Goal: Task Accomplishment & Management: Manage account settings

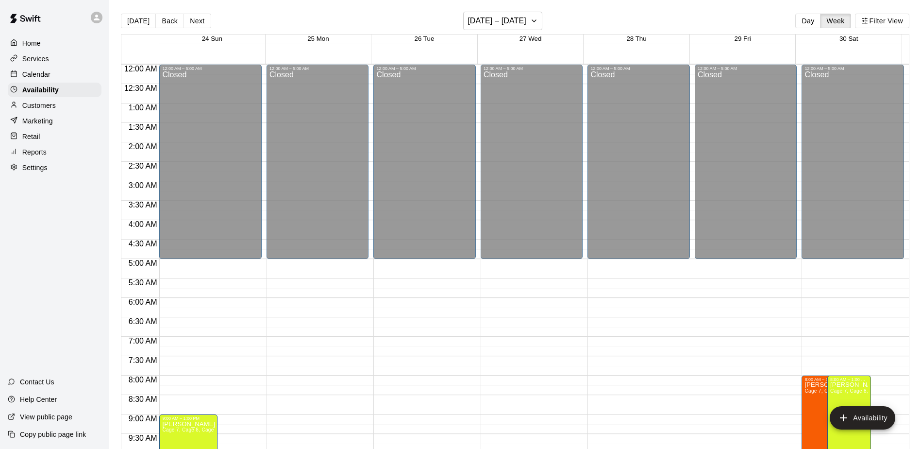
scroll to position [198, 0]
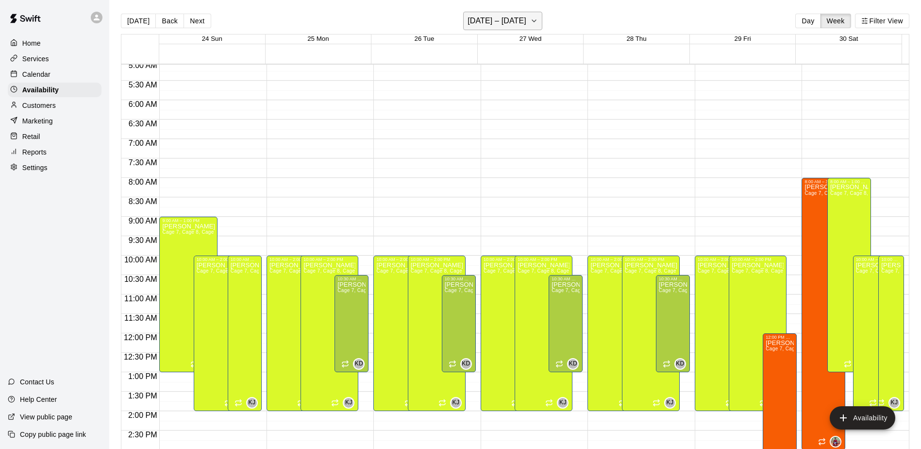
click at [486, 22] on h6 "[DATE] – [DATE]" at bounding box center [497, 21] width 59 height 14
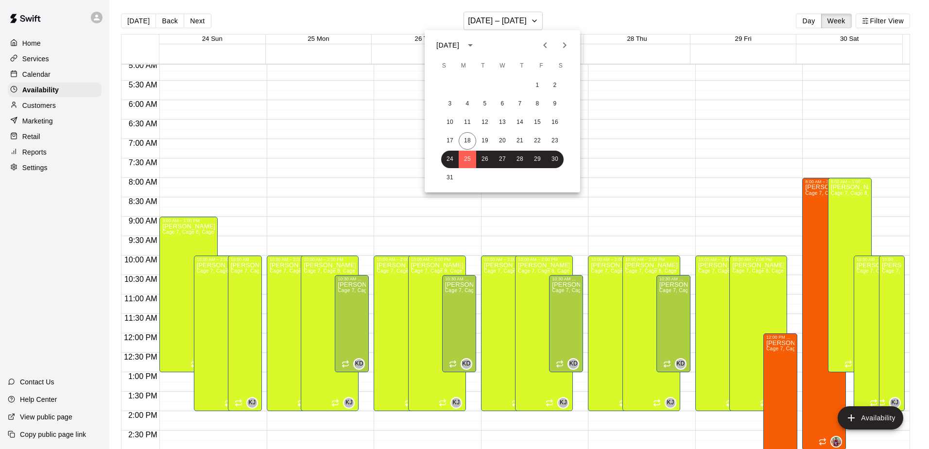
click at [569, 43] on icon "Next month" at bounding box center [565, 45] width 12 height 12
click at [568, 42] on icon "Next month" at bounding box center [565, 45] width 12 height 12
click at [568, 43] on icon "Next month" at bounding box center [565, 45] width 12 height 12
click at [572, 46] on button "Next month" at bounding box center [564, 44] width 19 height 19
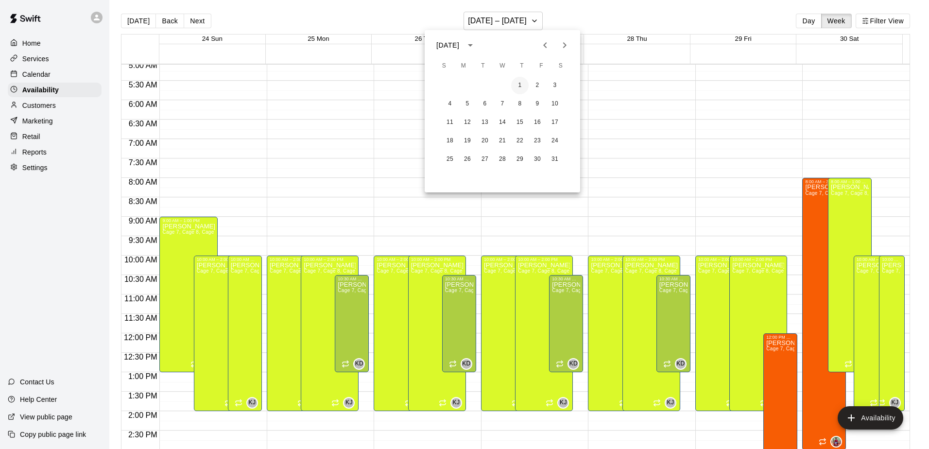
click at [521, 81] on button "1" at bounding box center [519, 85] width 17 height 17
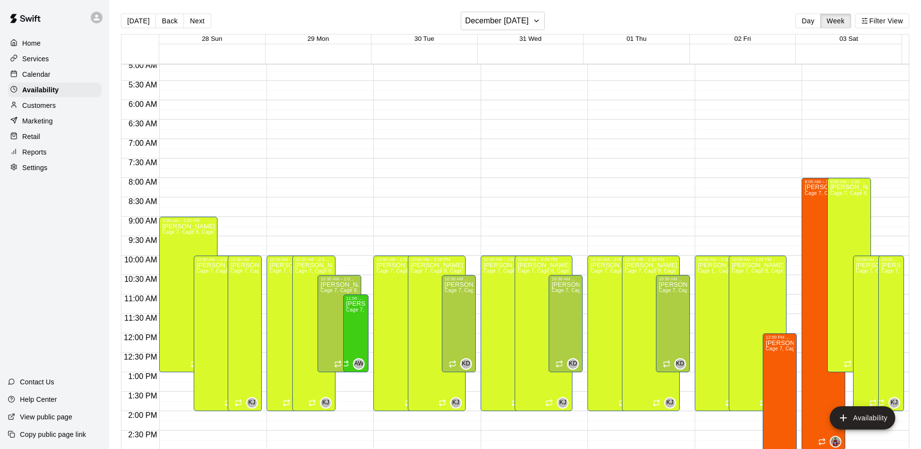
drag, startPoint x: 219, startPoint y: 280, endPoint x: 420, endPoint y: 172, distance: 228.0
click at [420, 172] on div "12:00 AM – 5:00 AM Closed 10:00 AM – 2:00 PM [PERSON_NAME] Cage 7, Cage 8, Cage…" at bounding box center [425, 333] width 102 height 933
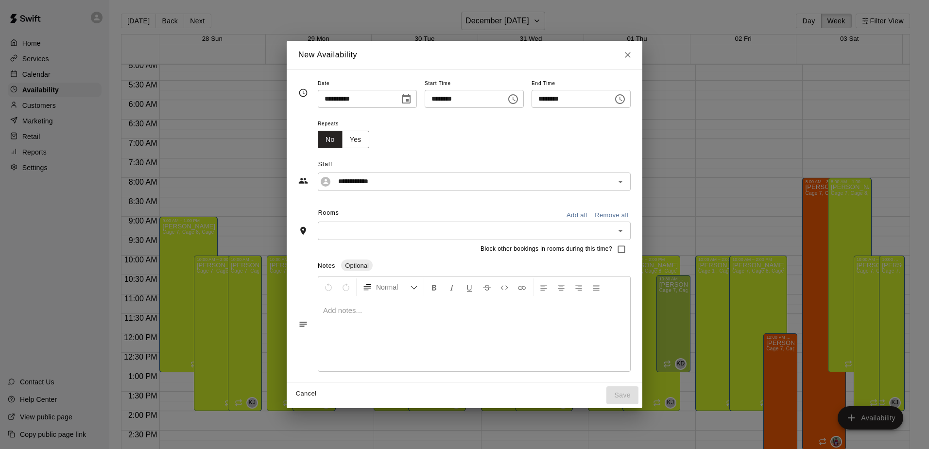
click at [632, 56] on icon "Close" at bounding box center [628, 55] width 10 height 10
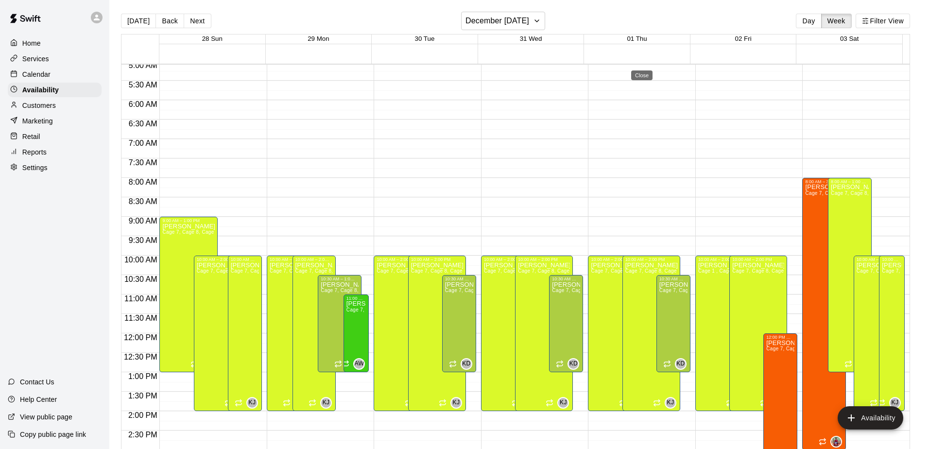
type input "**********"
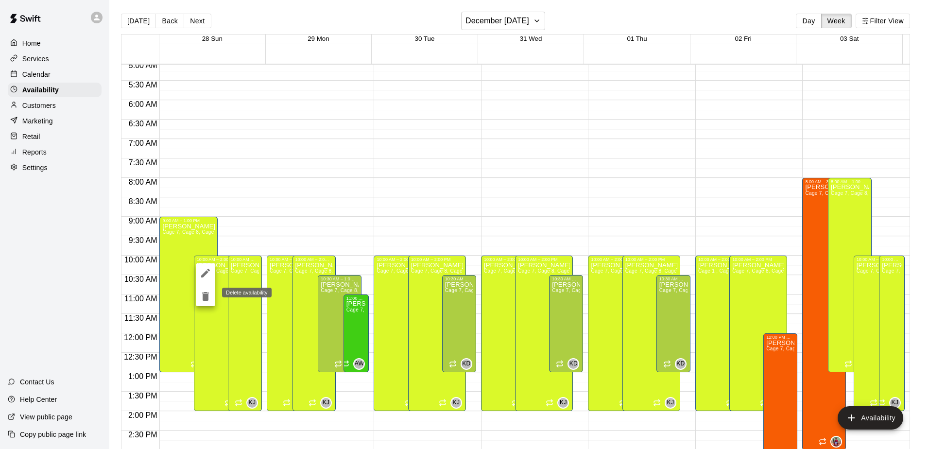
click at [209, 299] on icon "delete" at bounding box center [206, 296] width 12 height 12
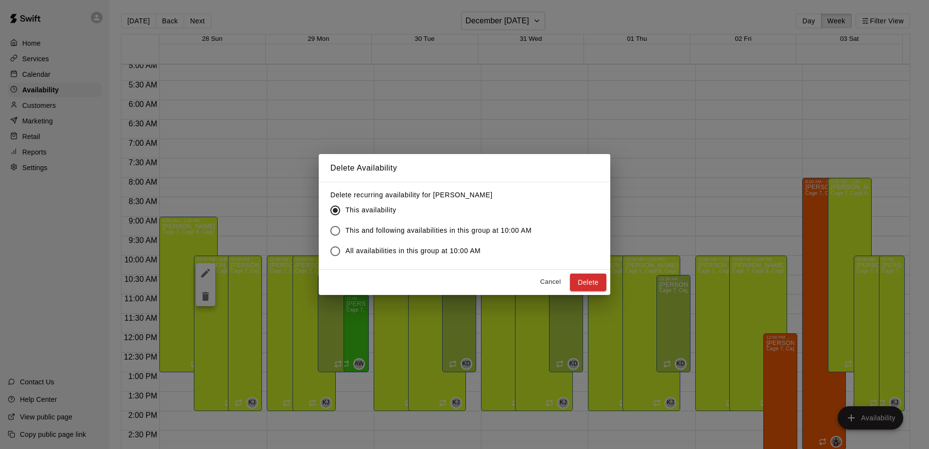
click at [347, 231] on span "This and following availabilities in this group at 10:00 AM" at bounding box center [438, 230] width 186 height 10
click at [584, 283] on button "Delete" at bounding box center [588, 282] width 36 height 18
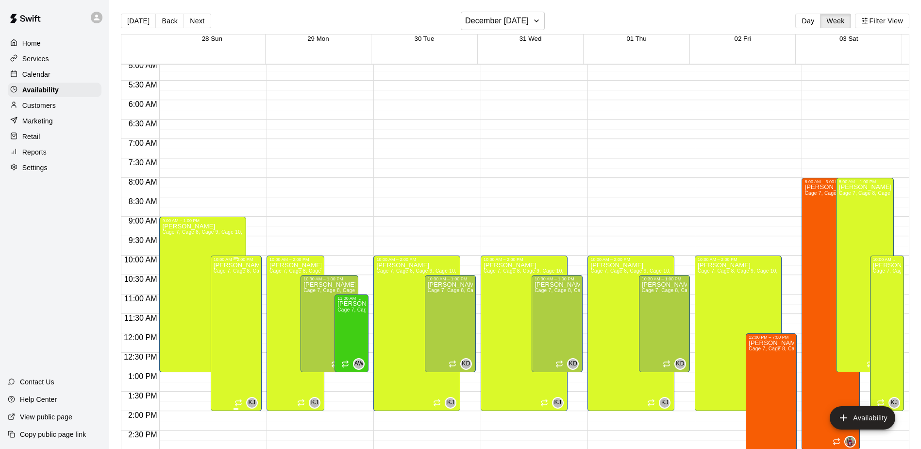
drag, startPoint x: 220, startPoint y: 312, endPoint x: 244, endPoint y: 380, distance: 72.2
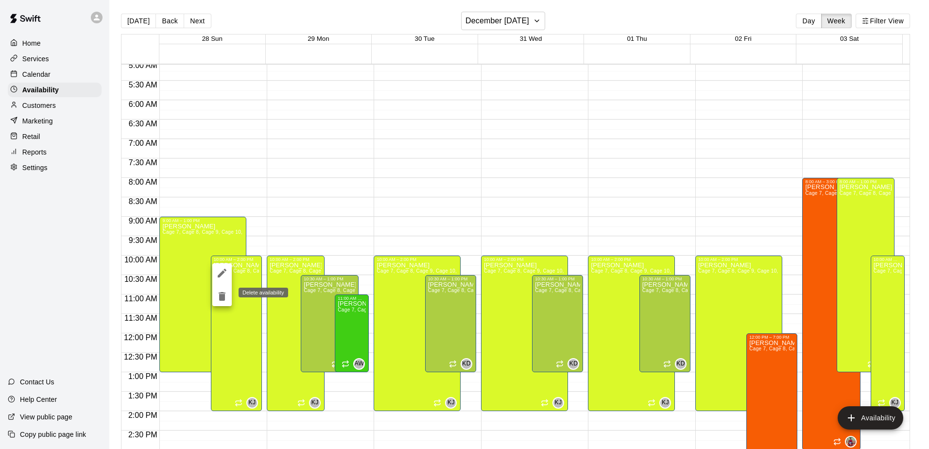
click at [222, 299] on icon "delete" at bounding box center [222, 296] width 7 height 9
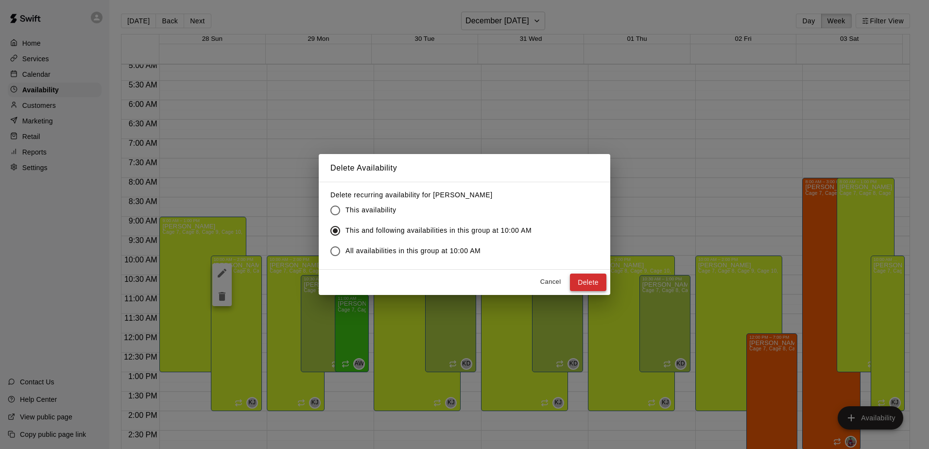
click at [597, 287] on button "Delete" at bounding box center [588, 282] width 36 height 18
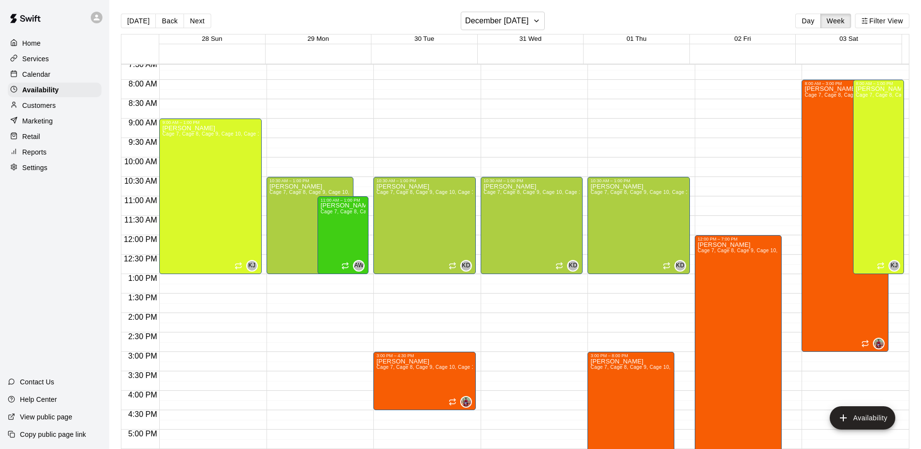
scroll to position [246, 0]
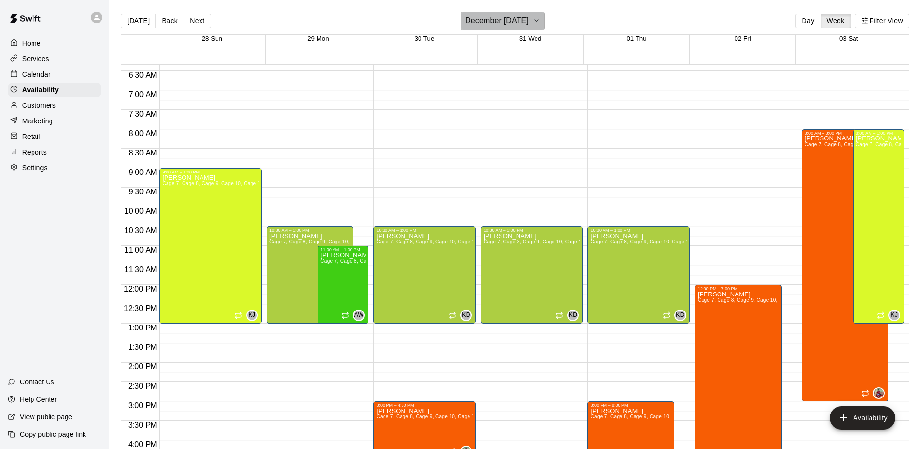
click at [541, 24] on icon "button" at bounding box center [537, 21] width 8 height 12
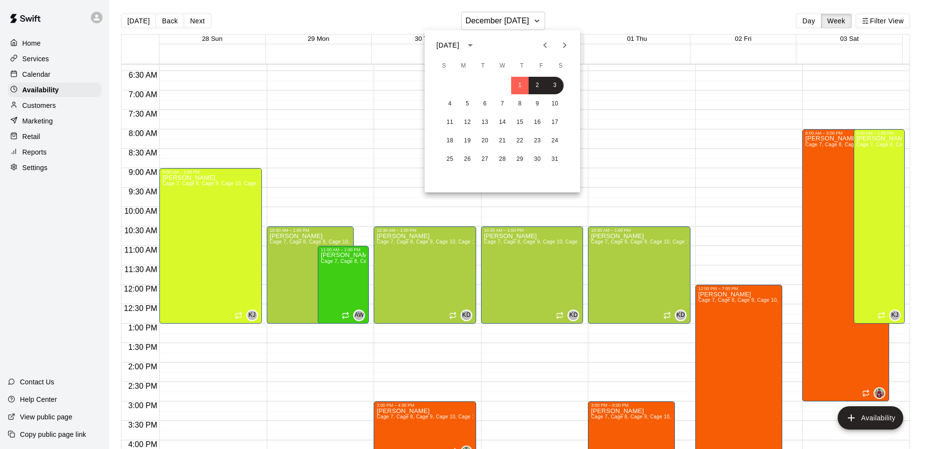
click at [538, 45] on button "Previous month" at bounding box center [544, 44] width 19 height 19
click at [556, 89] on button "1" at bounding box center [554, 85] width 17 height 17
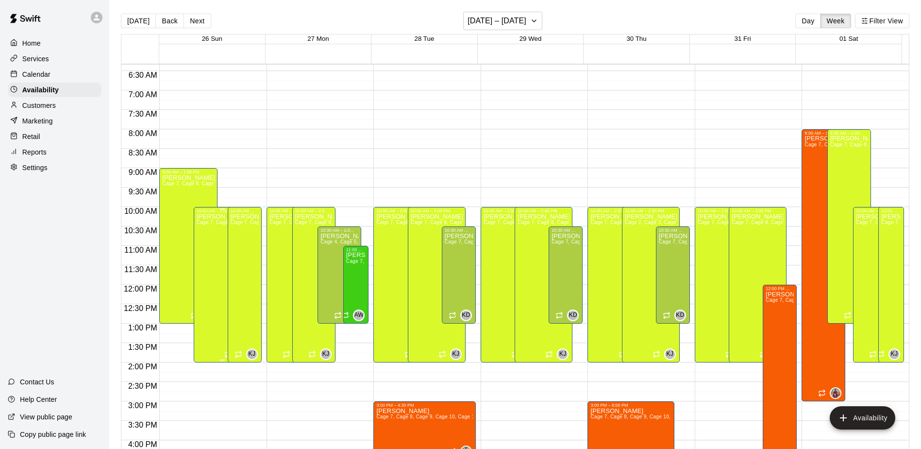
click at [204, 235] on div "[PERSON_NAME] Cage 7, Cage 8, Cage 9, Cage 10, Cage 1 , Cage 2, Cage 3, Cage 4,…" at bounding box center [223, 437] width 52 height 449
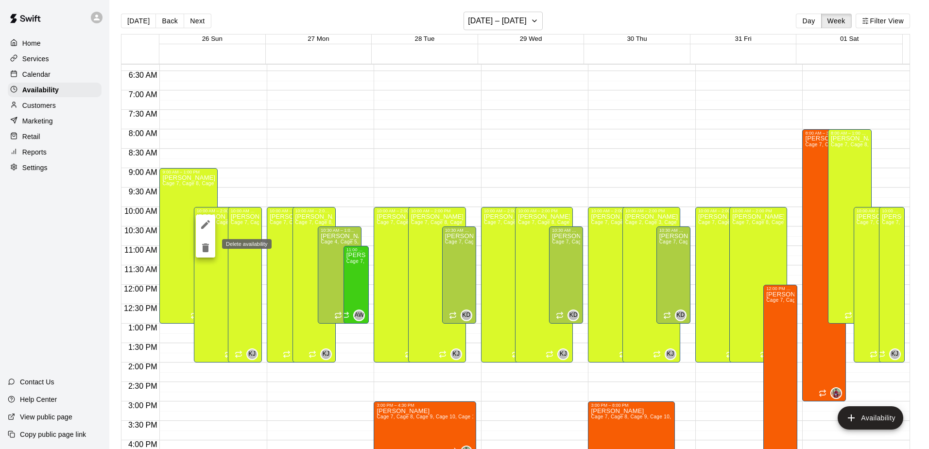
click at [206, 239] on button "delete" at bounding box center [205, 247] width 19 height 19
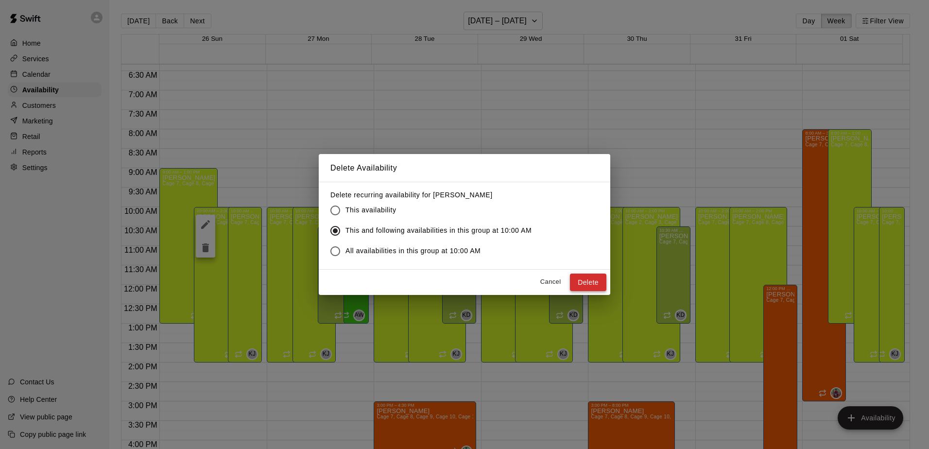
click at [591, 279] on button "Delete" at bounding box center [588, 282] width 36 height 18
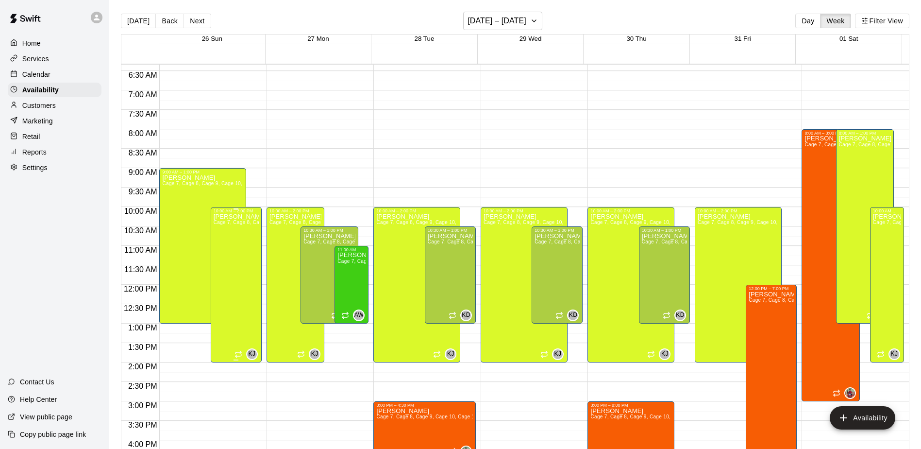
click at [230, 244] on div "[PERSON_NAME] Cage 7, Cage 8, Cage 9, Cage 10, Cage 1 , Cage 2, Cage 3, Cage 4,…" at bounding box center [236, 437] width 45 height 449
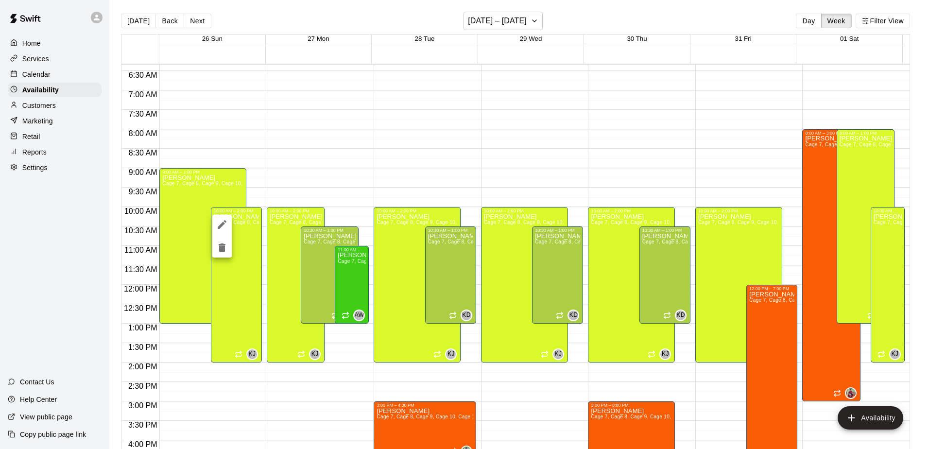
click at [279, 218] on div at bounding box center [464, 224] width 929 height 449
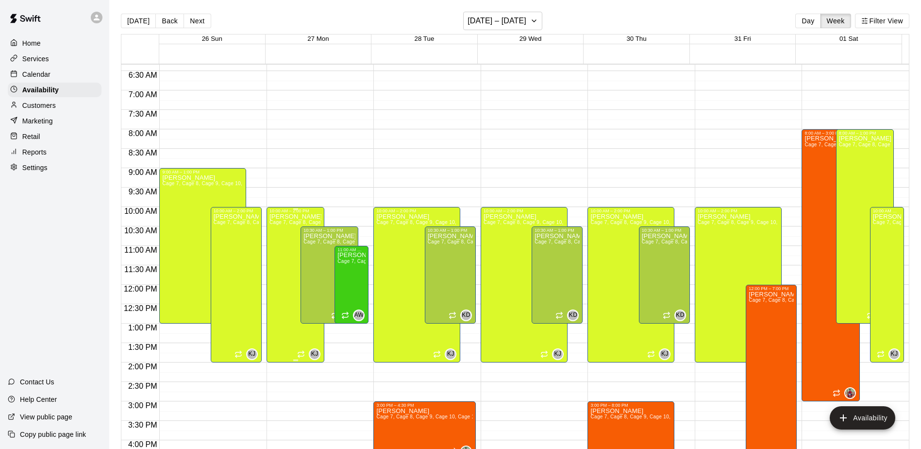
click at [279, 217] on p "[PERSON_NAME]" at bounding box center [296, 217] width 52 height 0
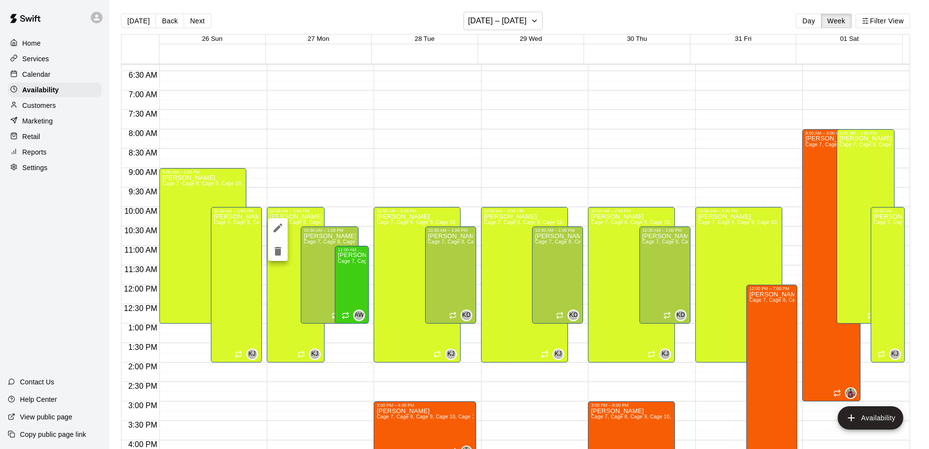
click at [274, 250] on icon "delete" at bounding box center [278, 251] width 12 height 12
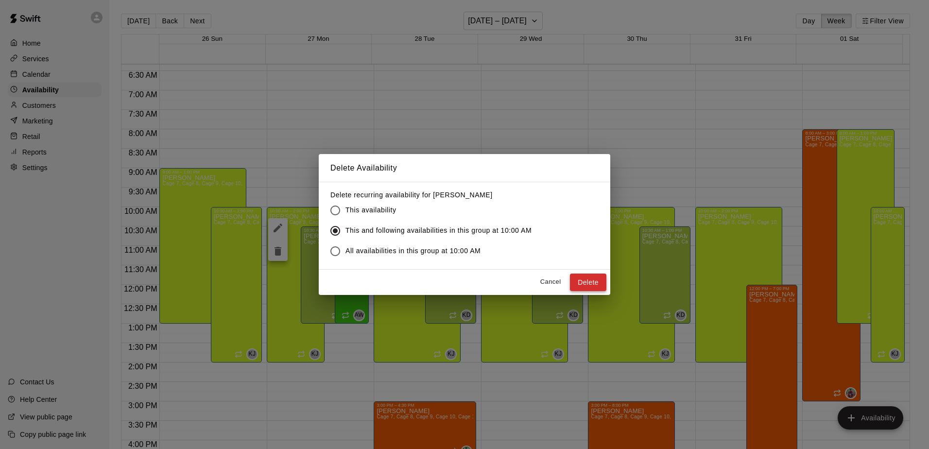
click at [597, 284] on button "Delete" at bounding box center [588, 282] width 36 height 18
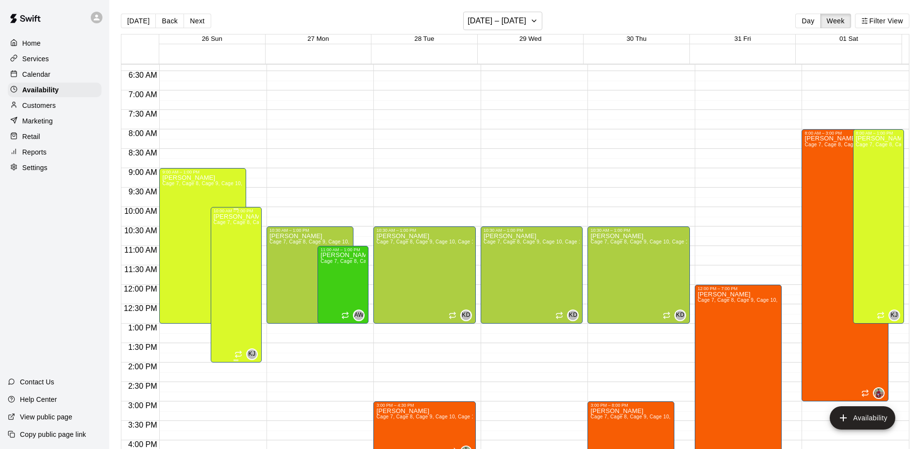
click at [229, 251] on div "[PERSON_NAME] Cage 7, Cage 8, Cage 9, Cage 10, Cage 1 , Cage 2, Cage 3, Cage 4,…" at bounding box center [236, 437] width 45 height 449
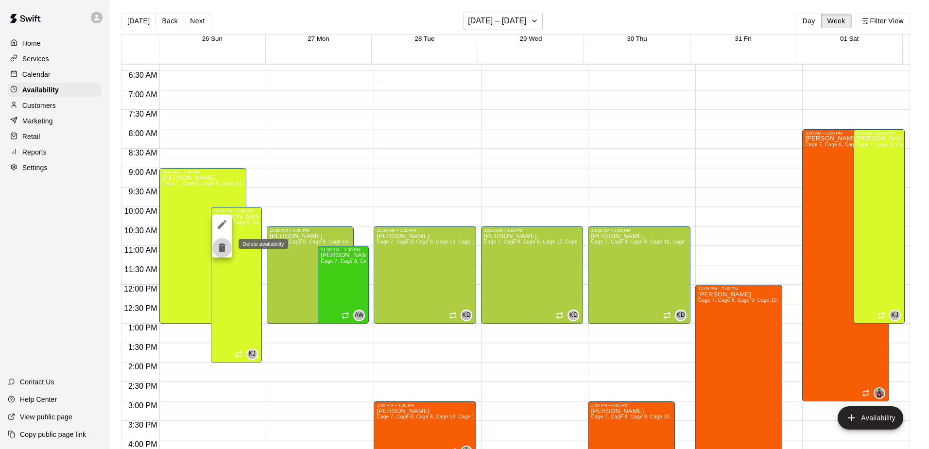
click at [224, 249] on icon "delete" at bounding box center [222, 247] width 7 height 9
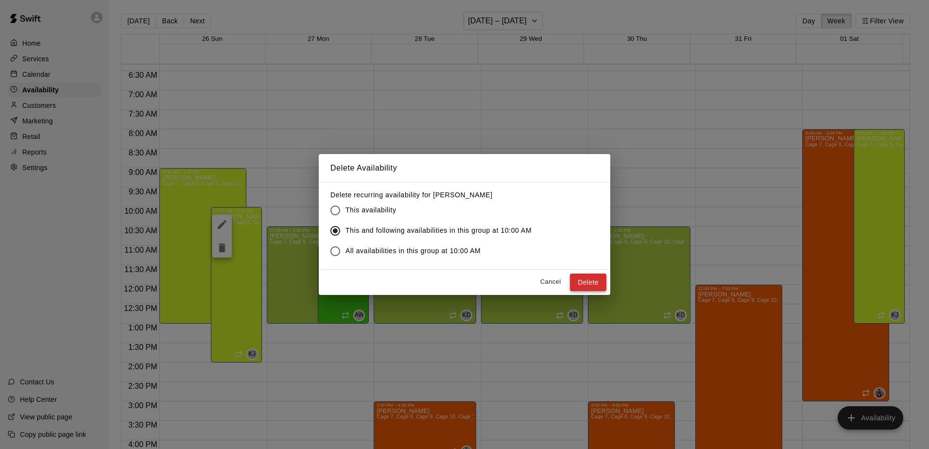
click at [585, 289] on button "Delete" at bounding box center [588, 282] width 36 height 18
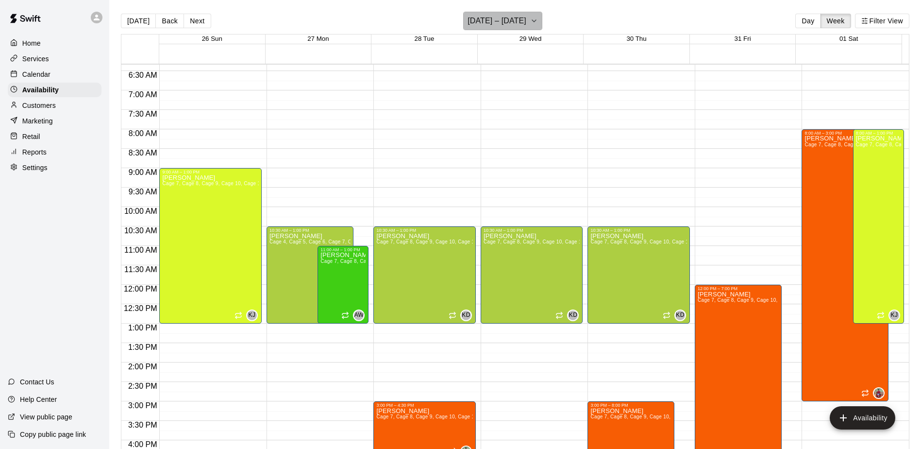
click at [538, 18] on icon "button" at bounding box center [534, 21] width 8 height 12
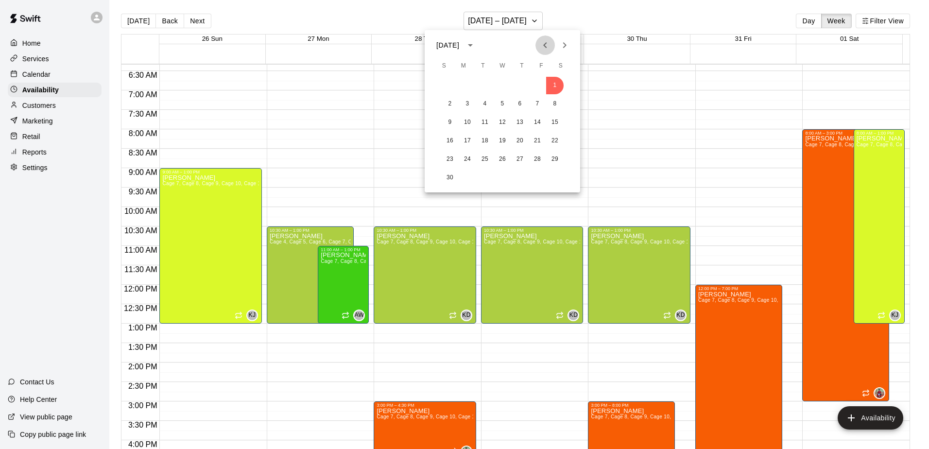
click at [540, 45] on icon "Previous month" at bounding box center [545, 45] width 12 height 12
click at [468, 90] on button "1" at bounding box center [467, 85] width 17 height 17
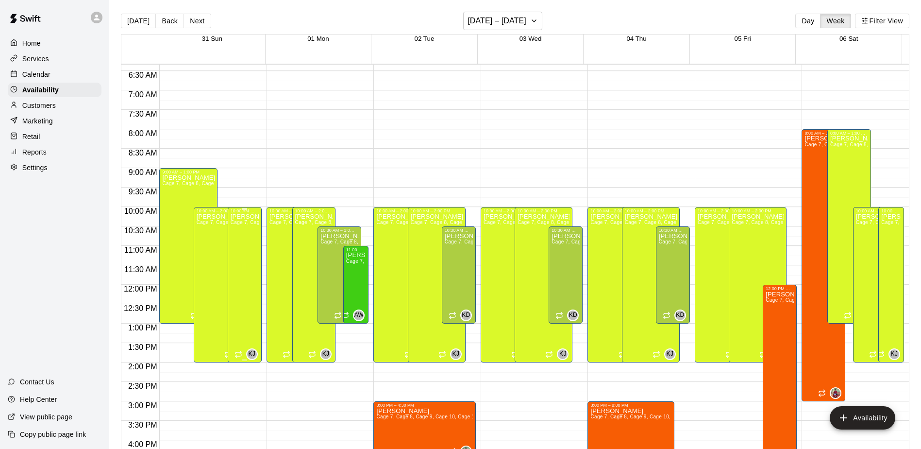
click at [249, 254] on div "[PERSON_NAME] Cage 7, Cage 8, Cage 9, Cage 10, Cage 1 , Cage 2, Cage 3, Cage 4,…" at bounding box center [245, 437] width 28 height 449
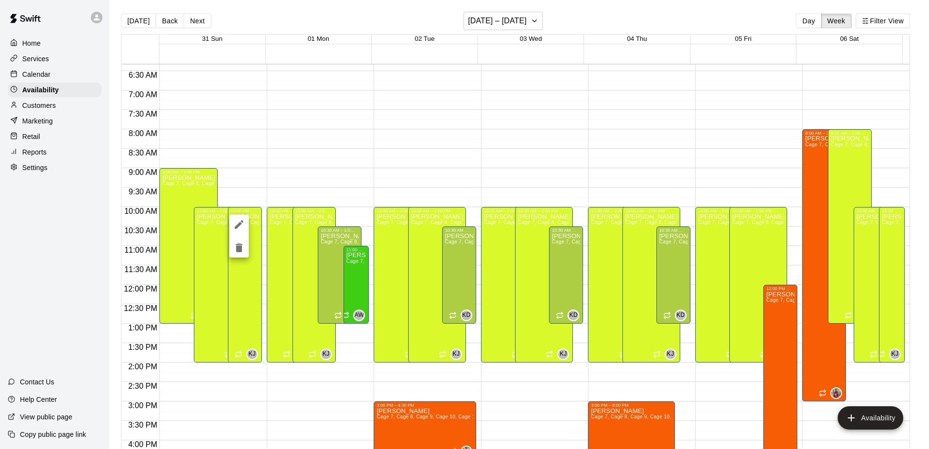
click at [243, 248] on icon "delete" at bounding box center [239, 248] width 12 height 12
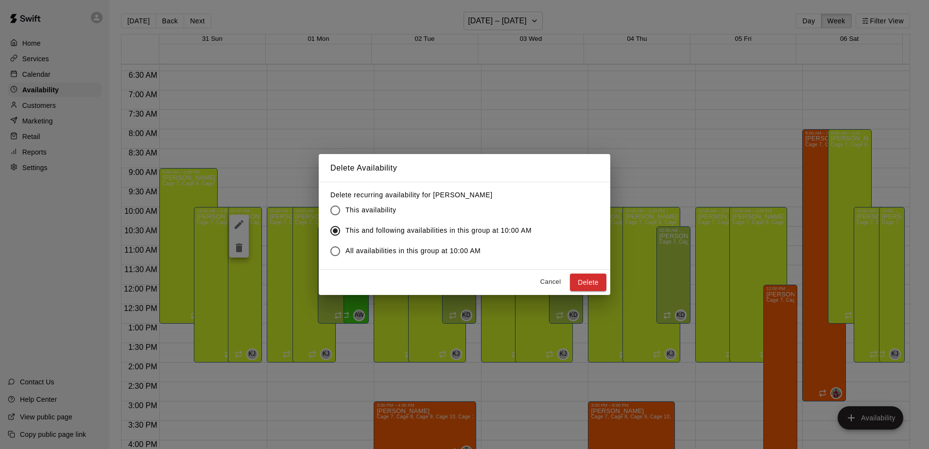
click at [588, 288] on button "Delete" at bounding box center [588, 282] width 36 height 18
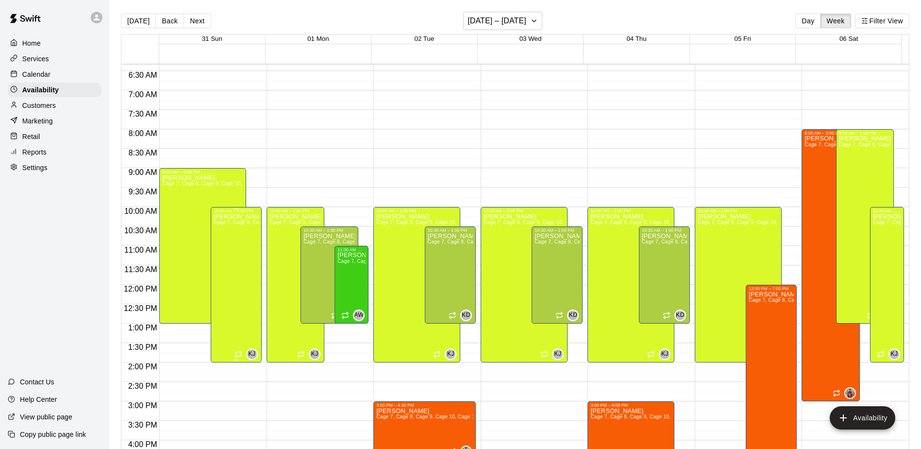
click at [221, 242] on div "[PERSON_NAME] Cage 7, Cage 8, Cage 9, Cage 10, Cage 1 , Cage 2, Cage 3, Cage 4,…" at bounding box center [236, 437] width 45 height 449
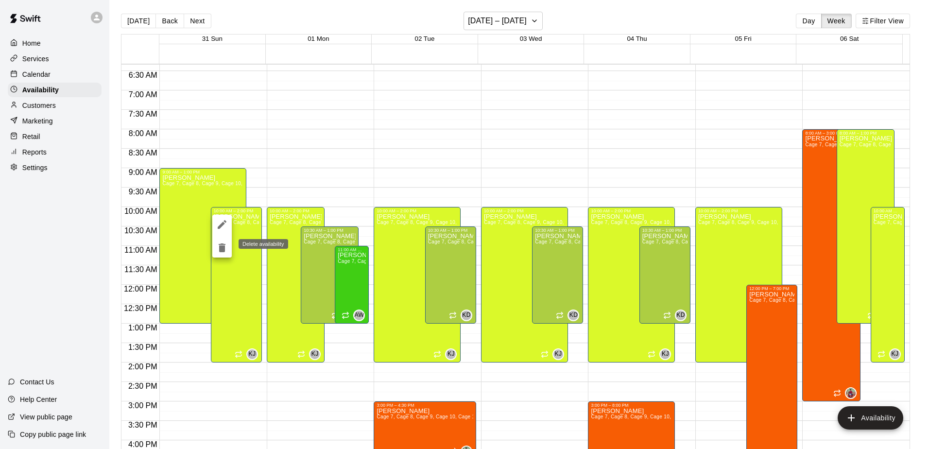
click at [221, 243] on icon "delete" at bounding box center [222, 248] width 12 height 12
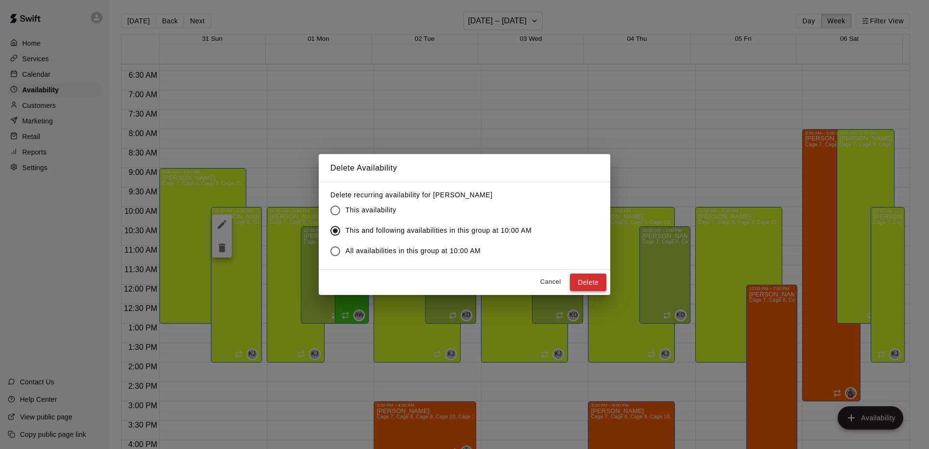
click at [604, 282] on button "Delete" at bounding box center [588, 282] width 36 height 18
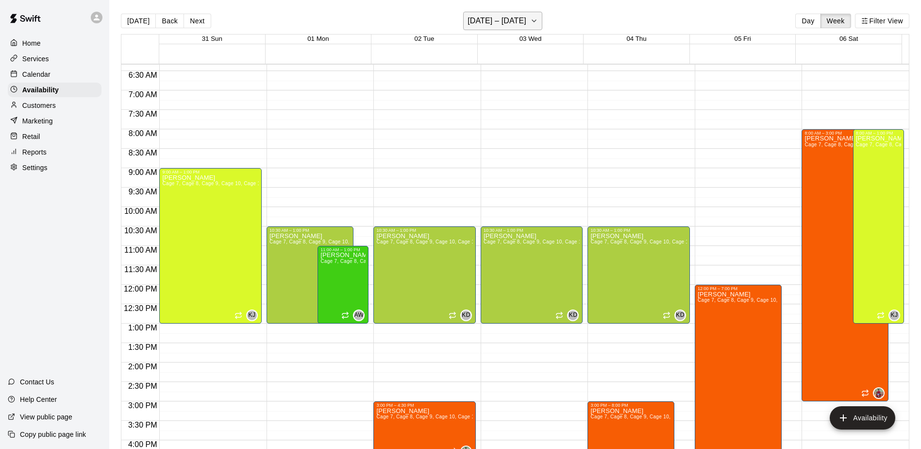
click at [501, 17] on h6 "[DATE] – [DATE]" at bounding box center [497, 21] width 59 height 14
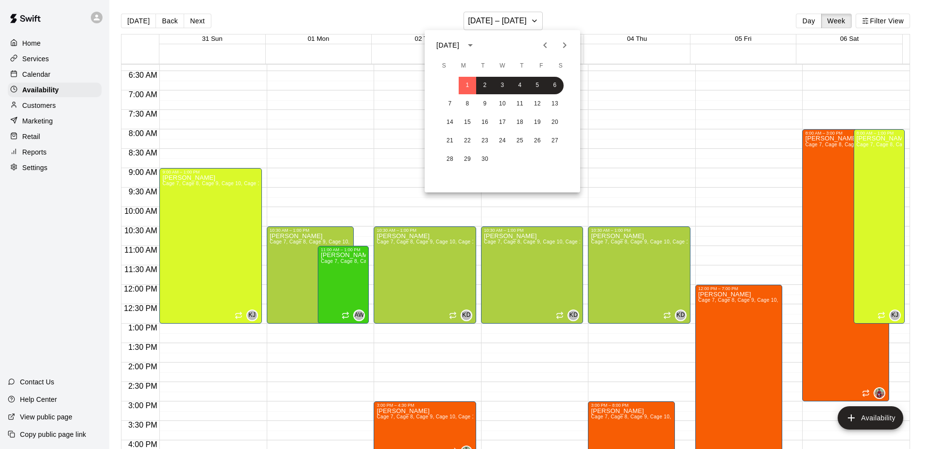
click at [544, 45] on icon "Previous month" at bounding box center [544, 45] width 3 height 6
click at [468, 130] on button "11" at bounding box center [467, 122] width 17 height 17
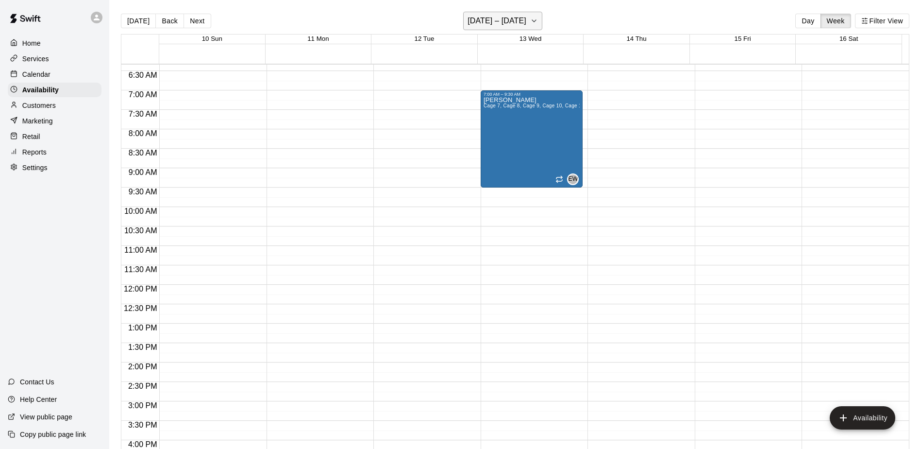
click at [531, 23] on icon "button" at bounding box center [534, 21] width 8 height 12
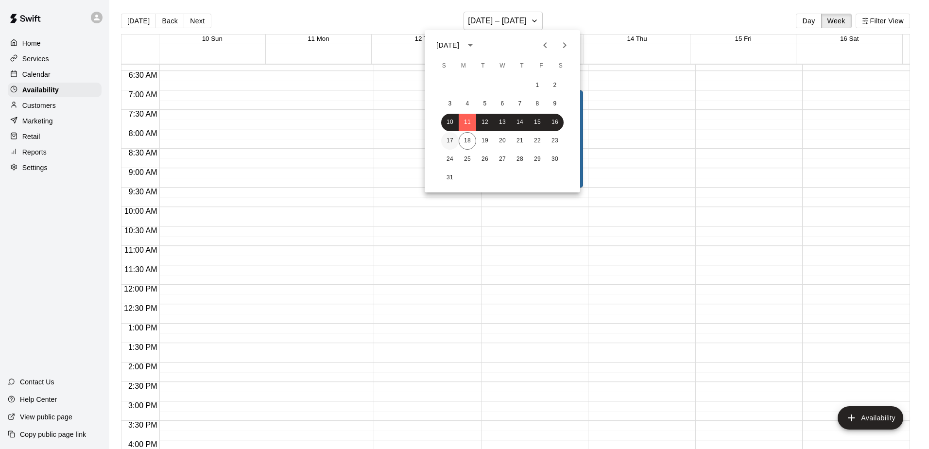
click at [453, 138] on button "17" at bounding box center [449, 140] width 17 height 17
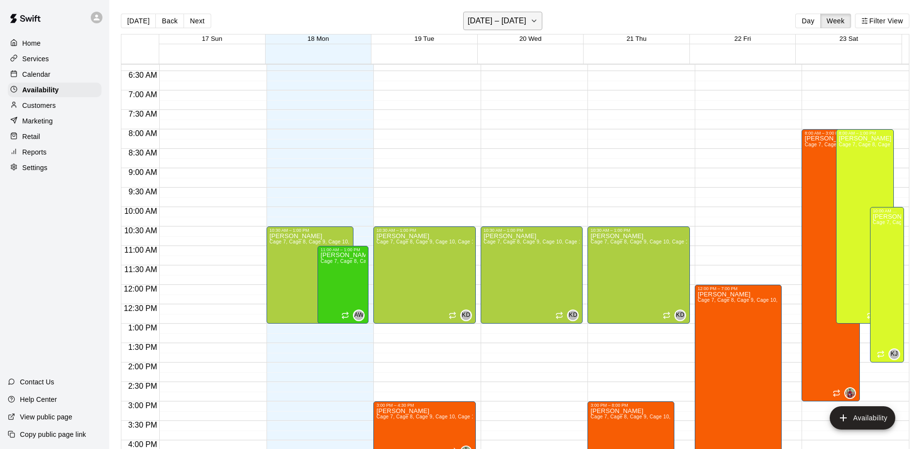
click at [530, 17] on icon "button" at bounding box center [534, 21] width 8 height 12
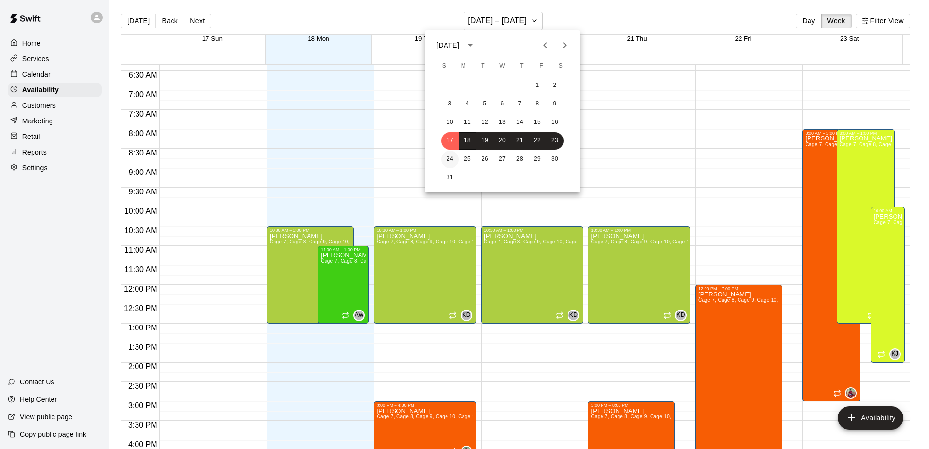
click at [452, 158] on button "24" at bounding box center [449, 159] width 17 height 17
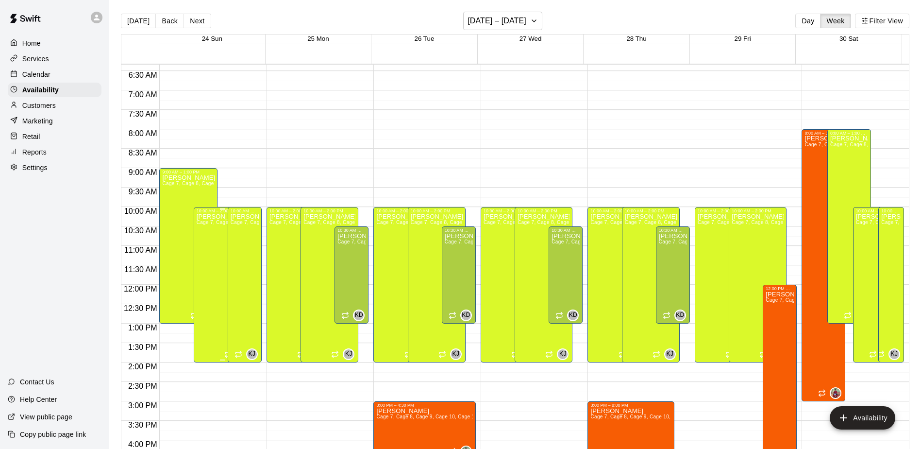
click at [219, 234] on div "[PERSON_NAME] Cage 7, Cage 8, Cage 9, Cage 10, Cage 1 , Cage 2, Cage 3, Cage 4,…" at bounding box center [223, 437] width 52 height 449
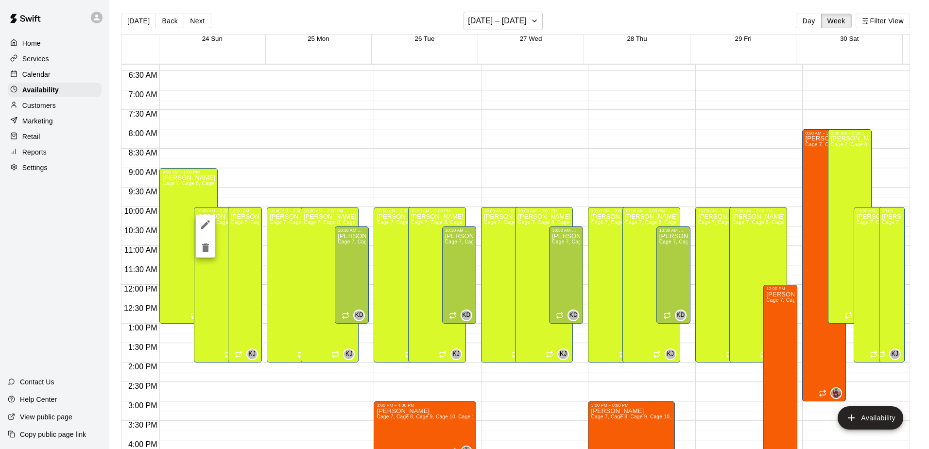
click at [204, 252] on icon "delete" at bounding box center [205, 247] width 7 height 9
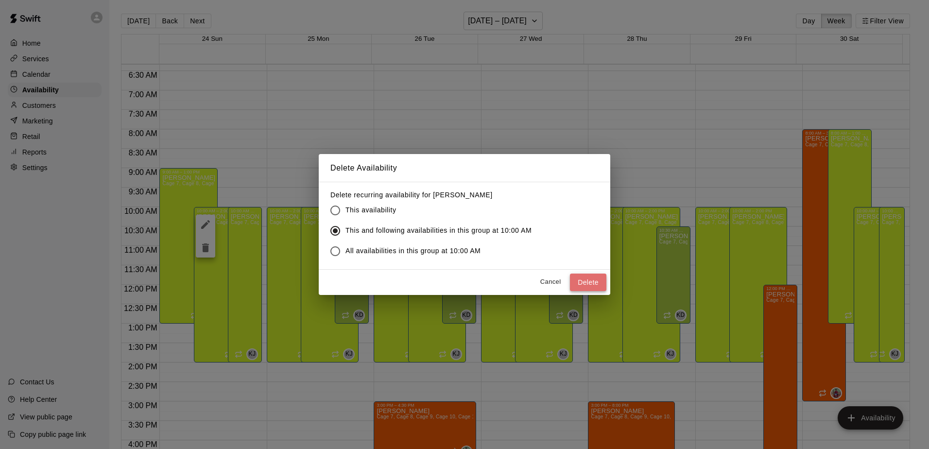
click at [578, 285] on button "Delete" at bounding box center [588, 282] width 36 height 18
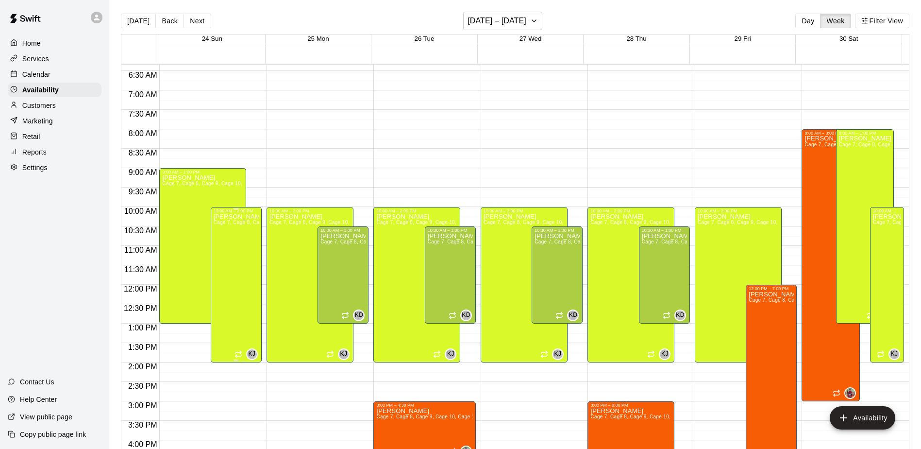
click at [248, 249] on div "[PERSON_NAME] Cage 7, Cage 8, Cage 9, Cage 10, Cage 1 , Cage 2, Cage 3, Cage 4,…" at bounding box center [236, 437] width 45 height 449
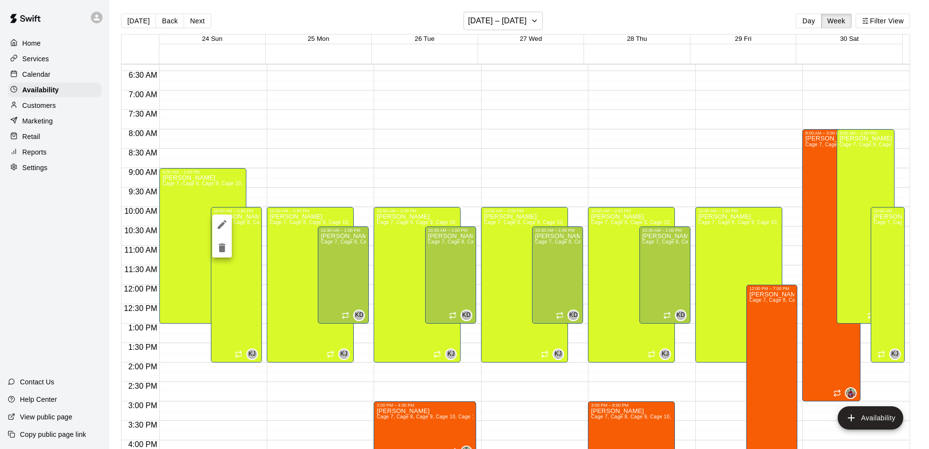
click at [224, 250] on icon "delete" at bounding box center [222, 247] width 7 height 9
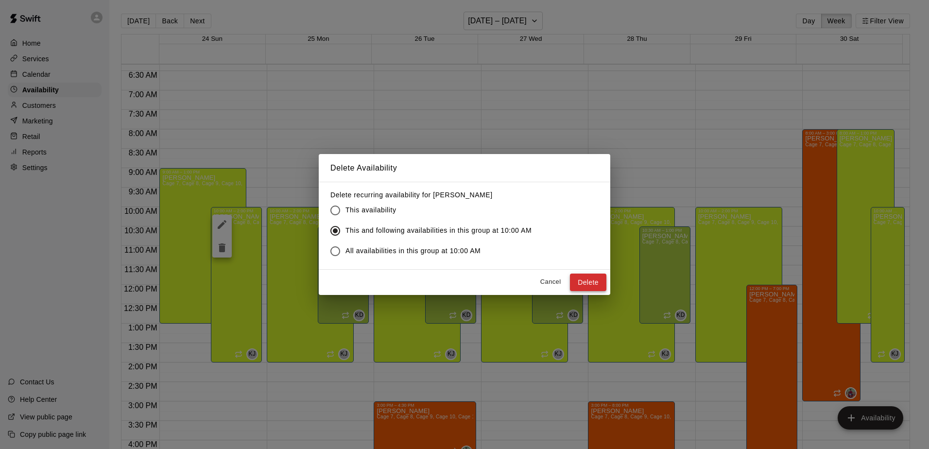
click at [598, 281] on button "Delete" at bounding box center [588, 282] width 36 height 18
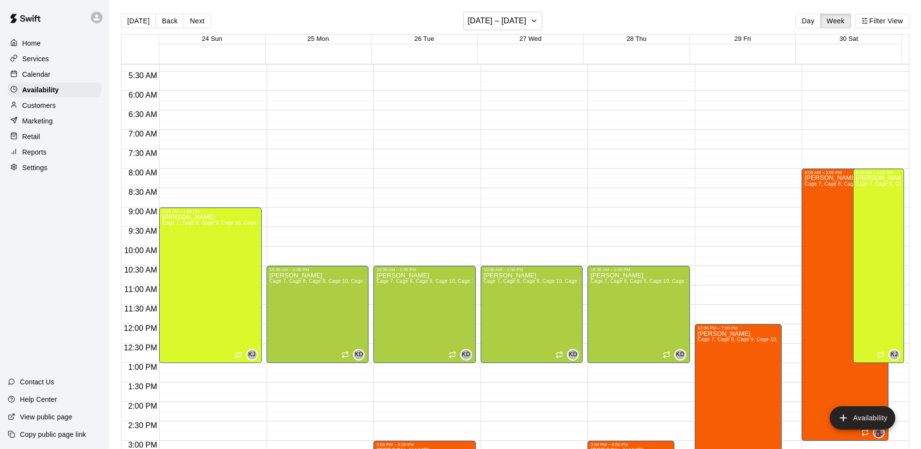
scroll to position [198, 0]
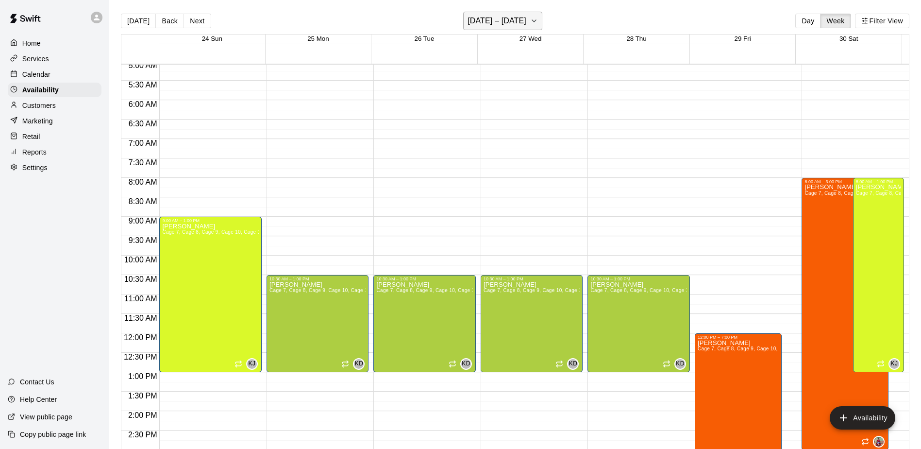
click at [538, 20] on button "[DATE] – [DATE]" at bounding box center [502, 21] width 79 height 18
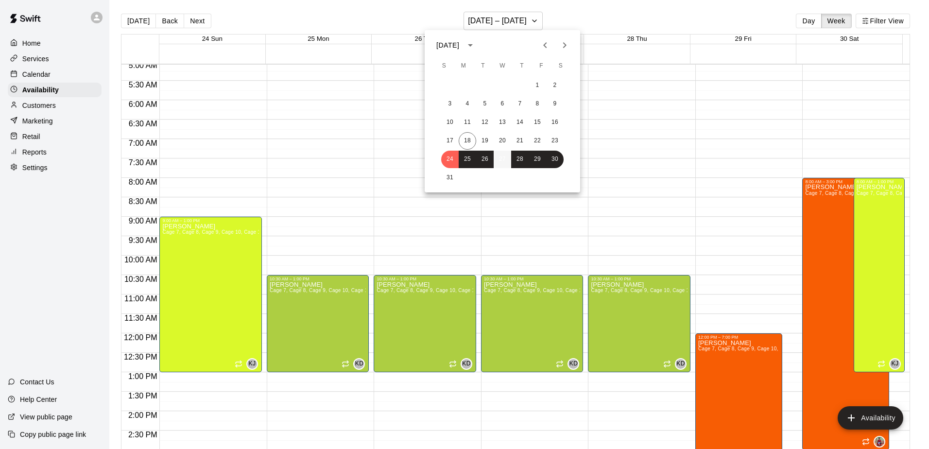
click at [502, 161] on button "27" at bounding box center [501, 159] width 17 height 17
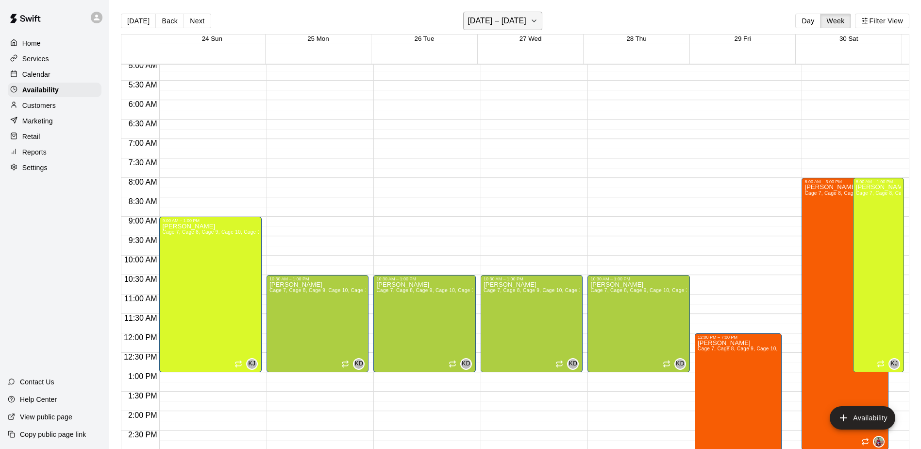
click at [523, 19] on h6 "[DATE] – [DATE]" at bounding box center [497, 21] width 59 height 14
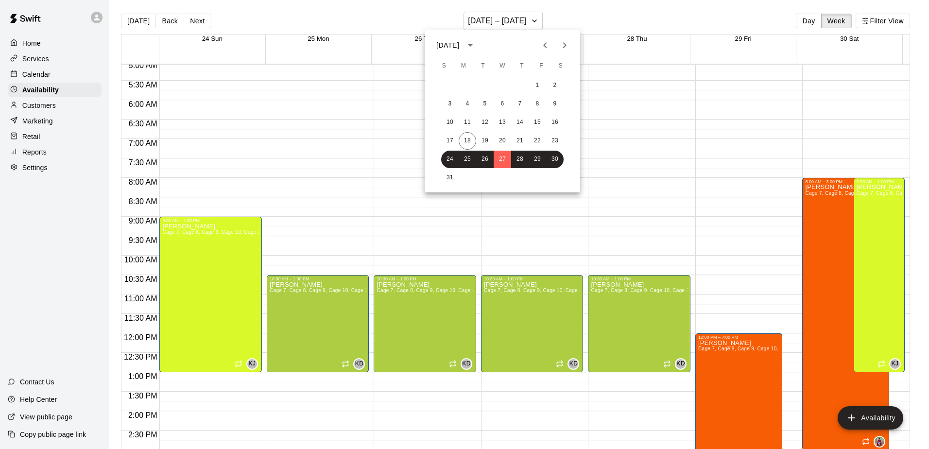
click at [567, 40] on icon "Next month" at bounding box center [565, 45] width 12 height 12
click at [522, 85] on button "4" at bounding box center [519, 85] width 17 height 17
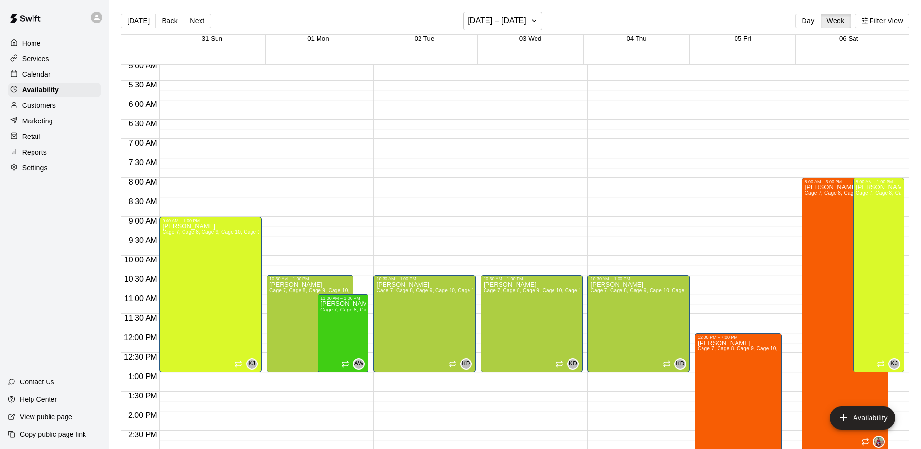
click at [638, 134] on div "12:00 AM – 5:00 AM Closed 10:30 AM – 1:00 PM [PERSON_NAME] 7, Cage 8, Cage 9, C…" at bounding box center [639, 333] width 102 height 933
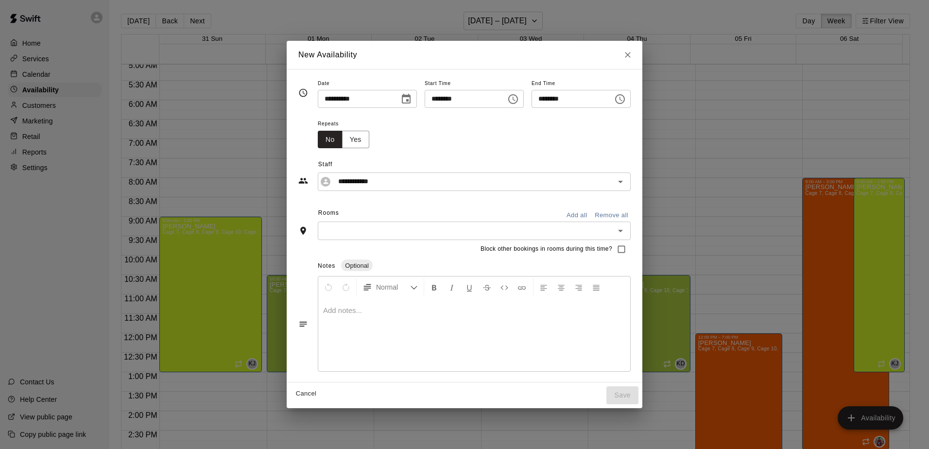
click at [632, 56] on icon "Close" at bounding box center [628, 55] width 10 height 10
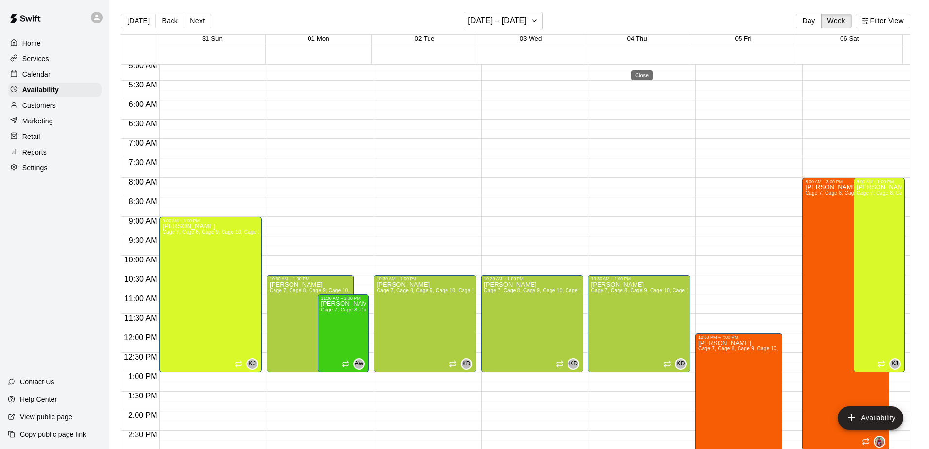
type input "**********"
